Goal: Communication & Community: Answer question/provide support

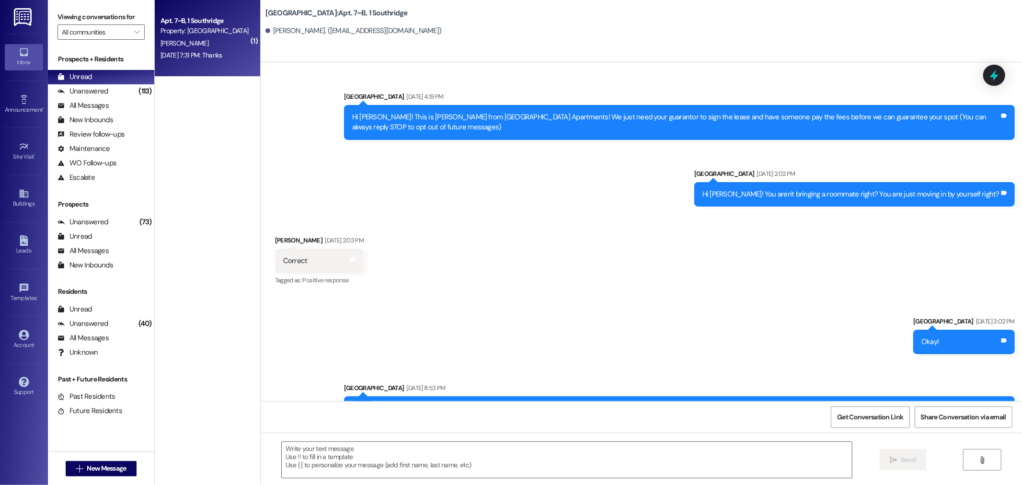
scroll to position [22320, 0]
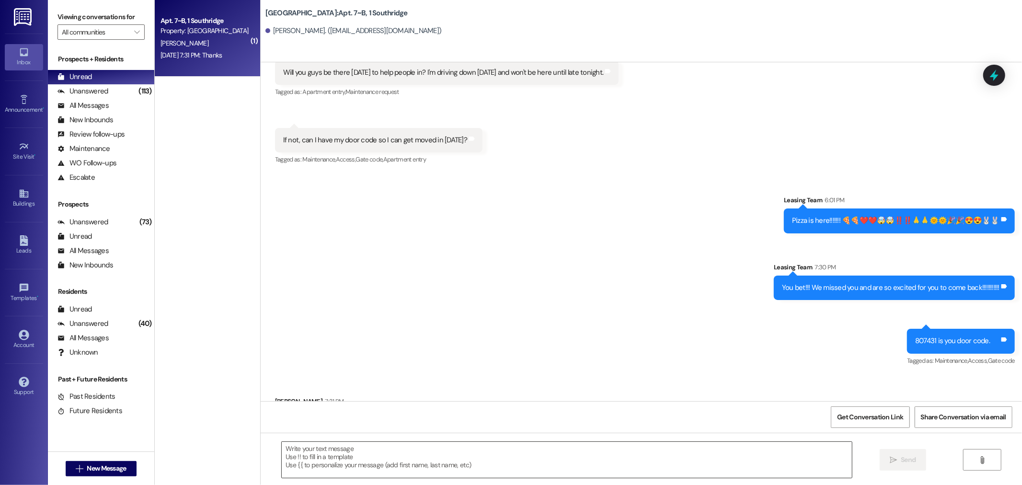
click at [784, 474] on textarea at bounding box center [567, 460] width 570 height 36
click at [429, 205] on div "Announcement, sent via SMS Leasing Team 6:01 PM Pizza is here!!!!!!! 🍕🍕❤️❤️🤯🤯‼️…" at bounding box center [642, 274] width 762 height 201
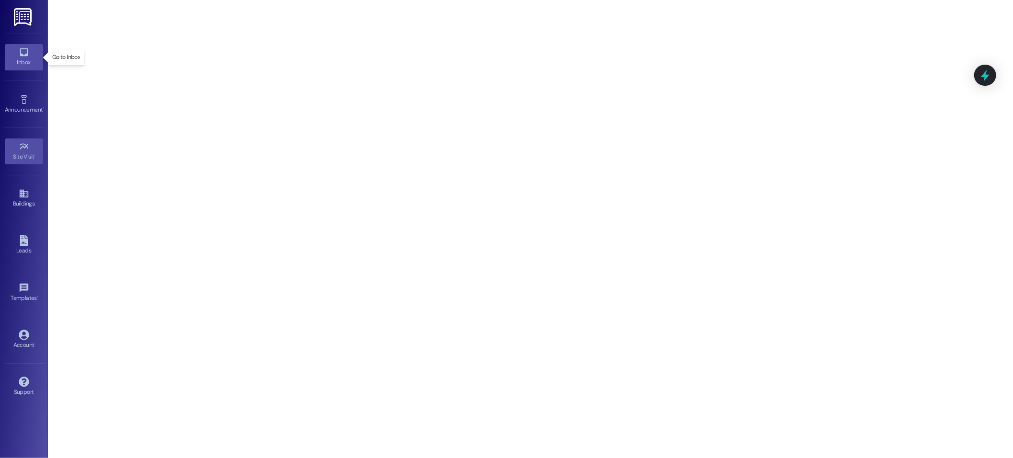
click at [20, 54] on icon at bounding box center [24, 52] width 8 height 8
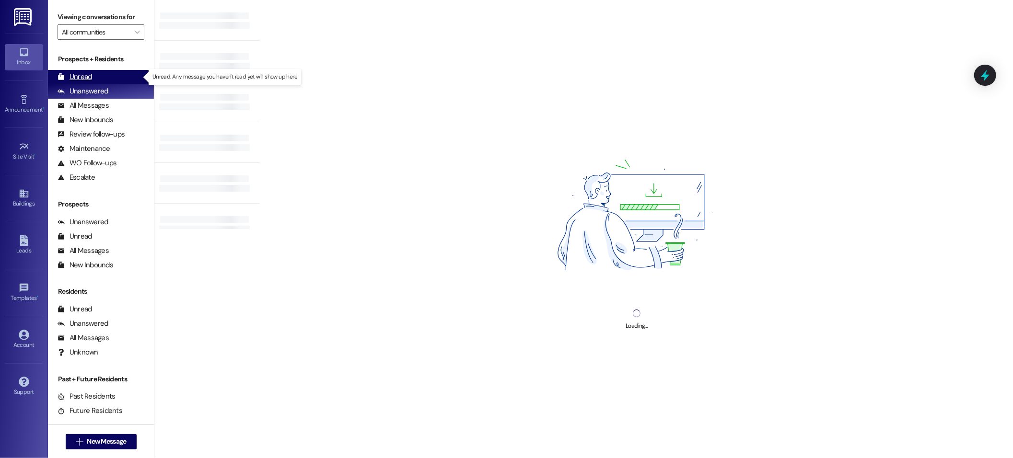
click at [81, 74] on div "Unread" at bounding box center [75, 77] width 35 height 10
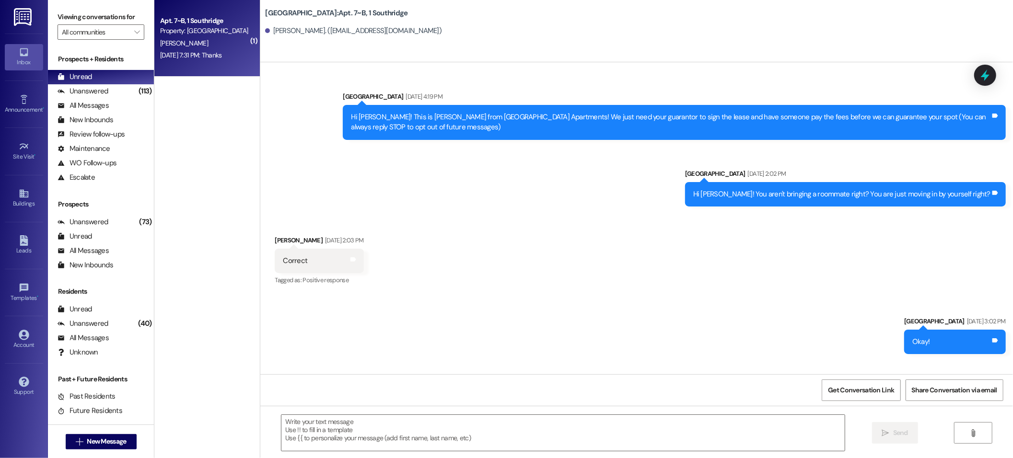
scroll to position [22340, 0]
